Goal: Book appointment/travel/reservation

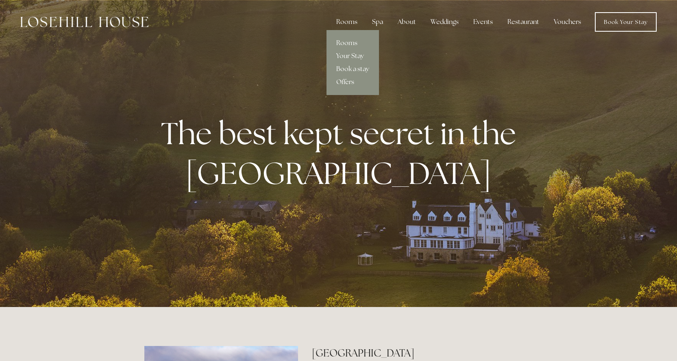
click at [350, 78] on link "Offers" at bounding box center [352, 82] width 52 height 13
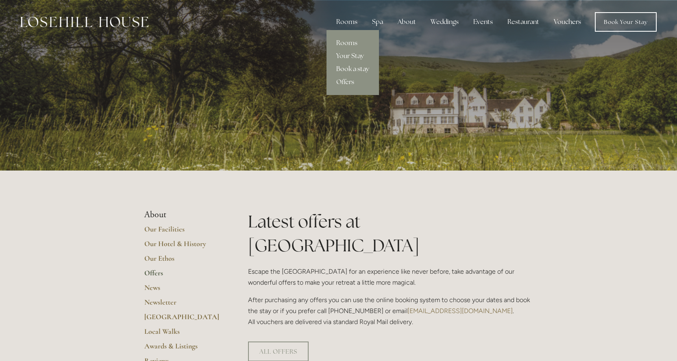
click at [351, 69] on link "Book a stay" at bounding box center [352, 69] width 52 height 13
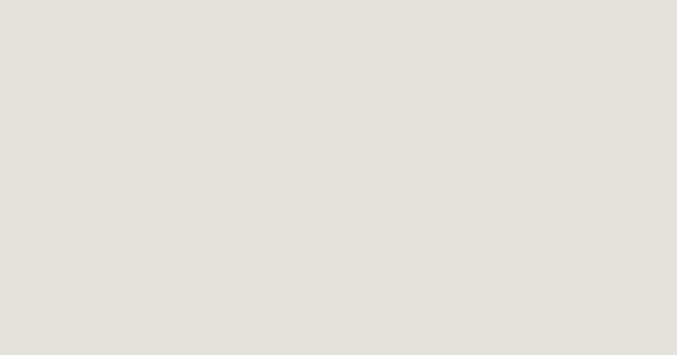
scroll to position [122, 0]
